Goal: Navigation & Orientation: Find specific page/section

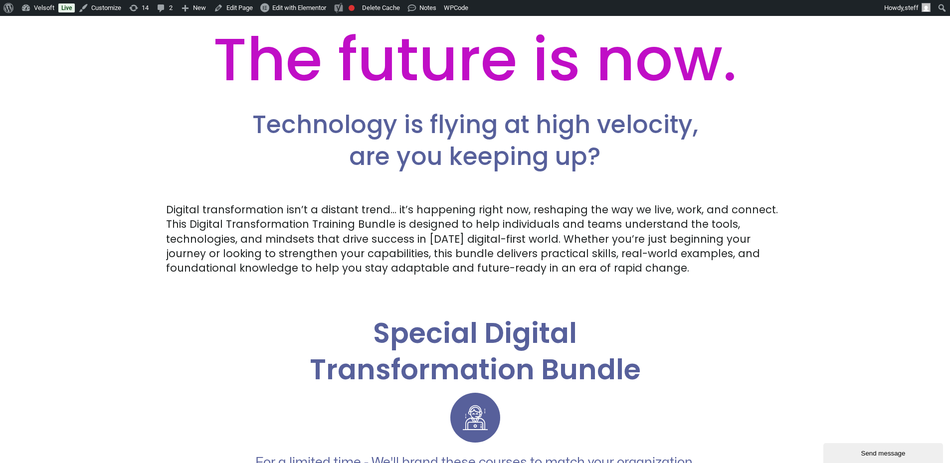
scroll to position [648, 0]
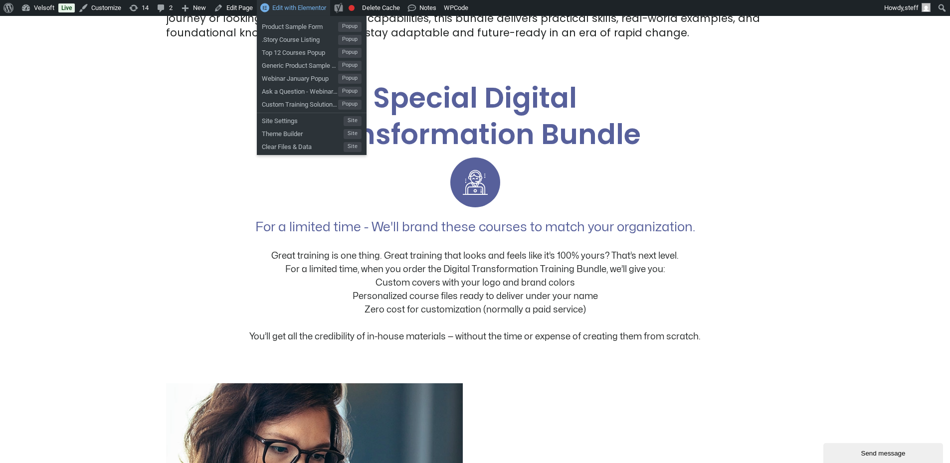
click at [303, 7] on span "Edit with Elementor" at bounding box center [299, 7] width 54 height 7
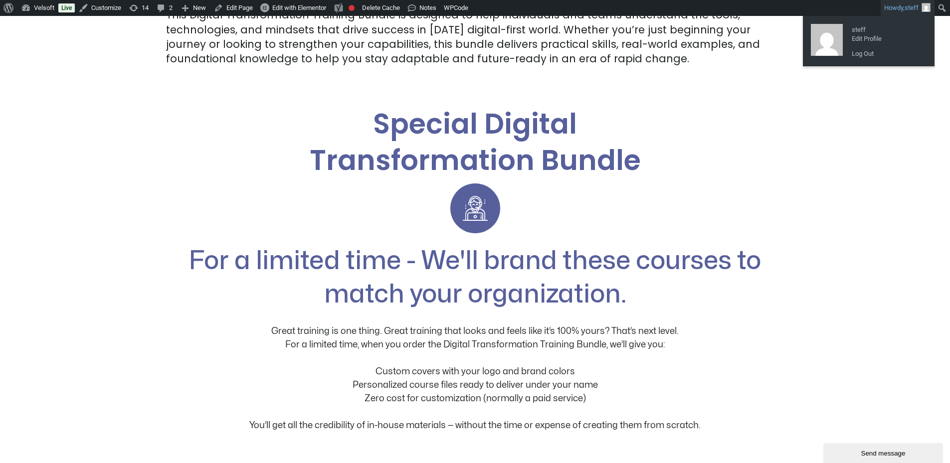
scroll to position [748, 0]
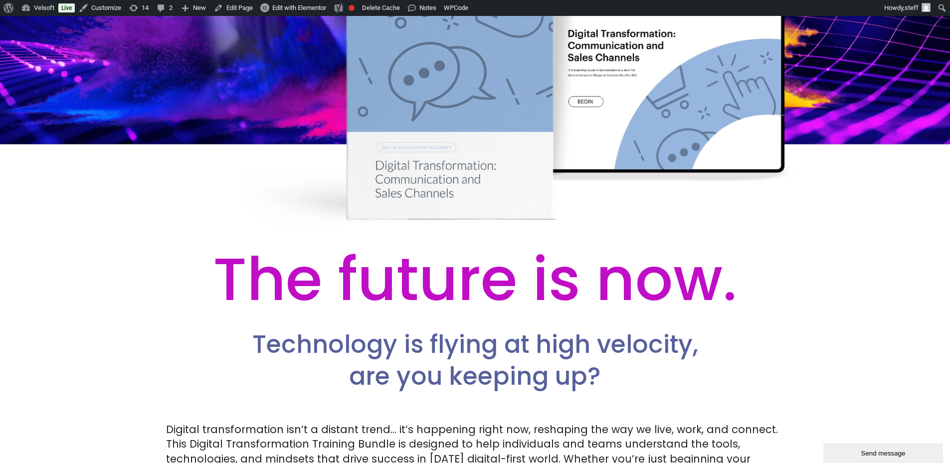
scroll to position [199, 0]
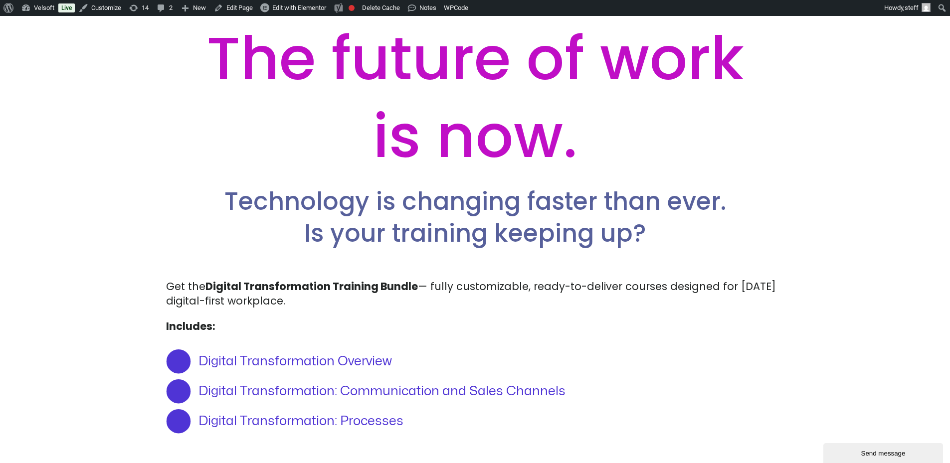
scroll to position [549, 0]
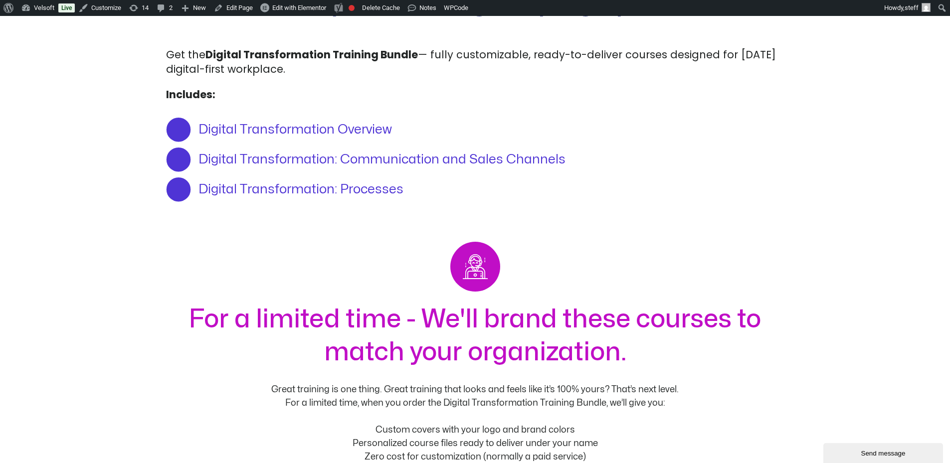
scroll to position [648, 0]
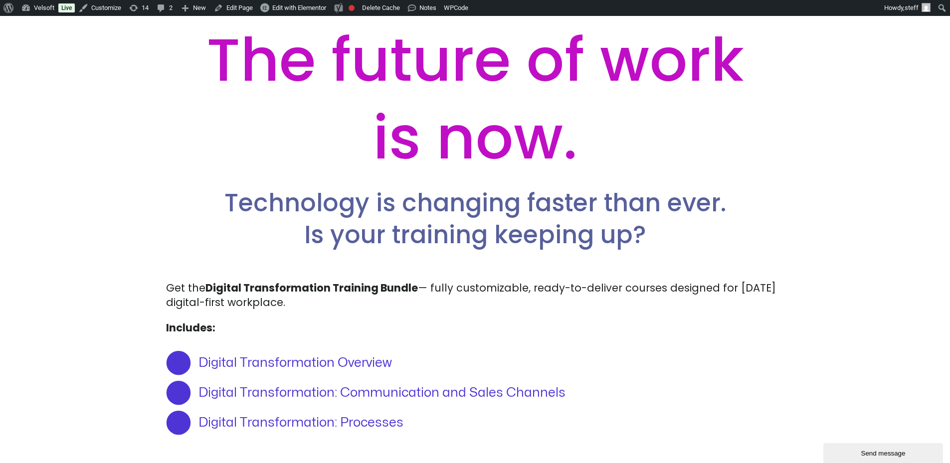
scroll to position [549, 0]
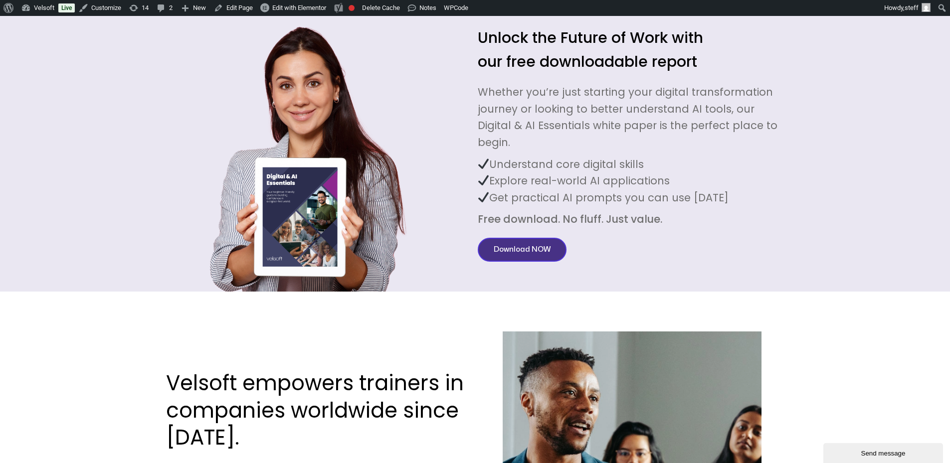
scroll to position [3022, 0]
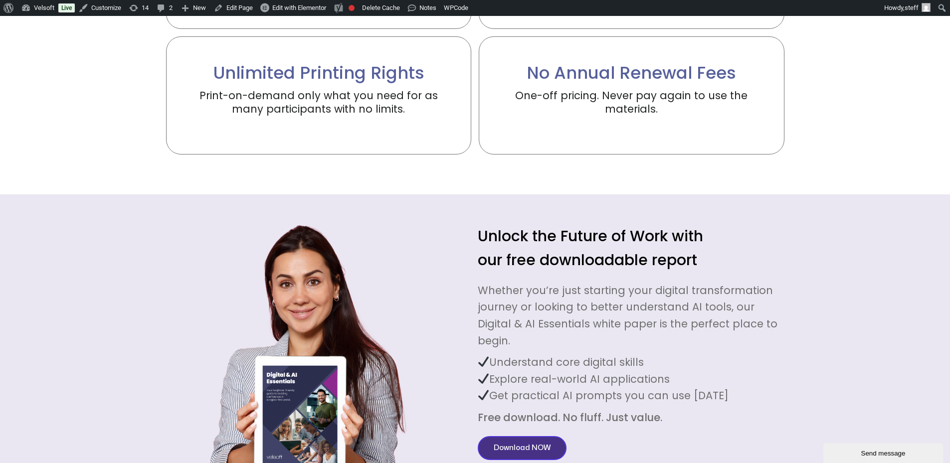
scroll to position [2374, 0]
